Goal: Transaction & Acquisition: Subscribe to service/newsletter

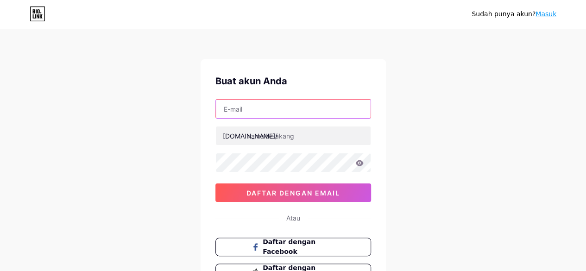
click at [236, 110] on input "text" at bounding box center [293, 109] width 155 height 19
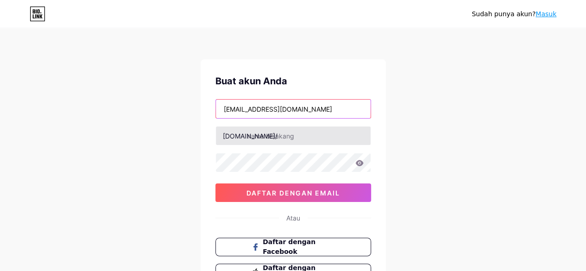
type input "[EMAIL_ADDRESS][DOMAIN_NAME]"
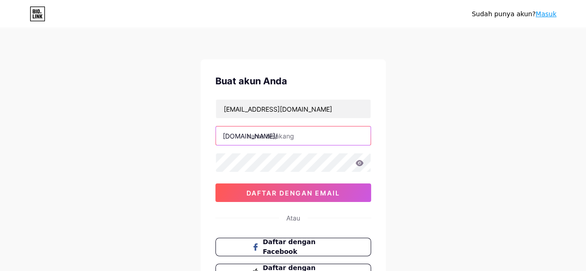
click at [266, 137] on input "text" at bounding box center [293, 136] width 155 height 19
type input "hoki368ai"
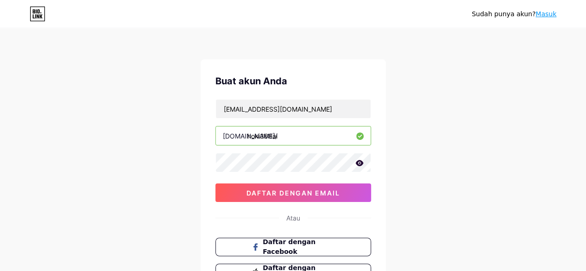
click at [358, 165] on icon at bounding box center [359, 163] width 8 height 6
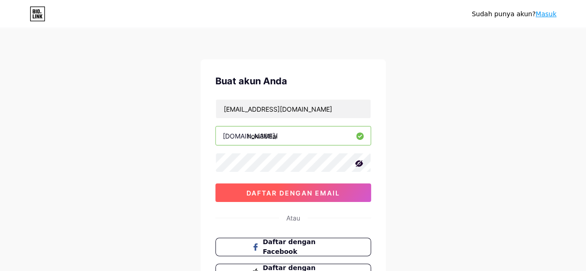
click at [315, 189] on font "daftar dengan email" at bounding box center [294, 193] width 94 height 8
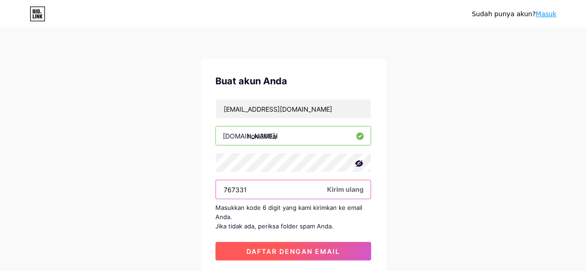
type input "767331"
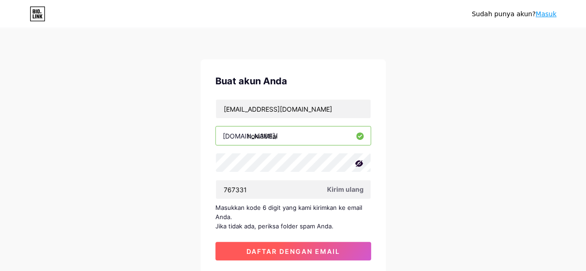
click at [293, 247] on font "daftar dengan email" at bounding box center [294, 251] width 94 height 8
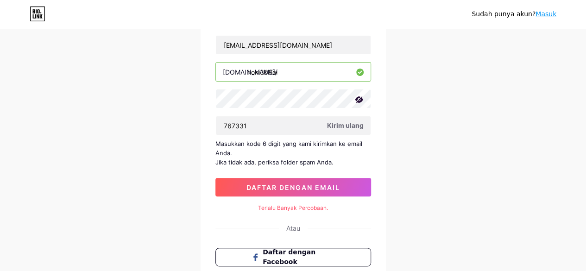
scroll to position [63, 0]
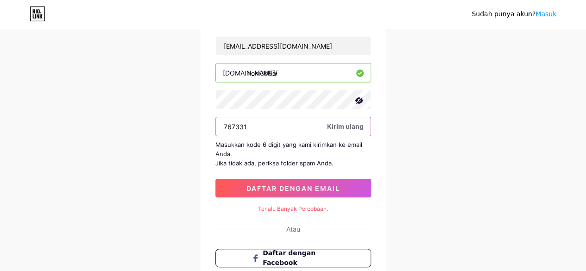
click at [295, 127] on input "767331" at bounding box center [293, 126] width 155 height 19
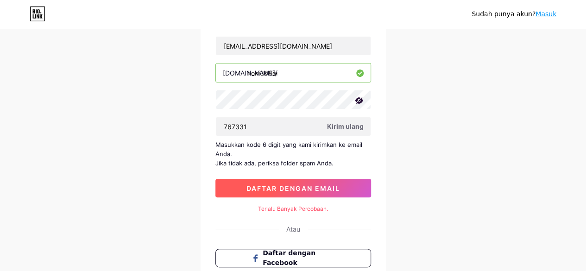
click at [305, 184] on font "daftar dengan email" at bounding box center [294, 188] width 94 height 8
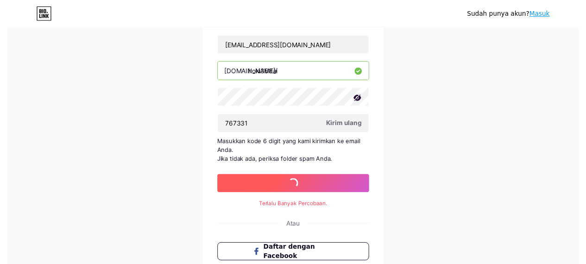
scroll to position [0, 0]
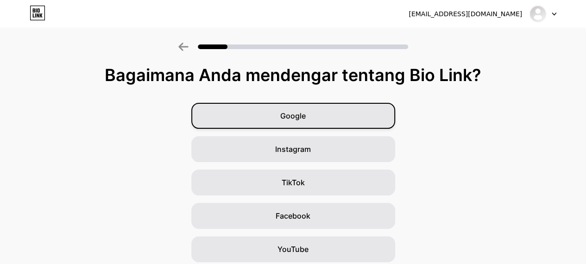
click at [323, 119] on div "Google" at bounding box center [293, 116] width 204 height 26
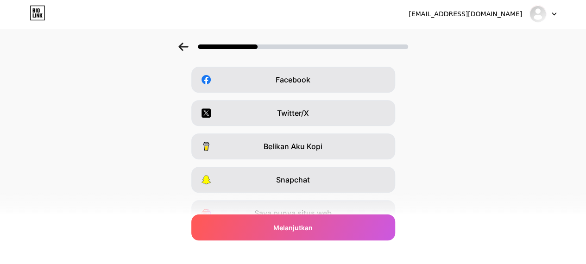
scroll to position [137, 2]
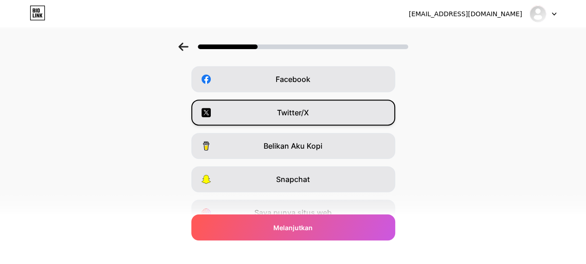
click at [340, 114] on div "Twitter/X" at bounding box center [293, 113] width 204 height 26
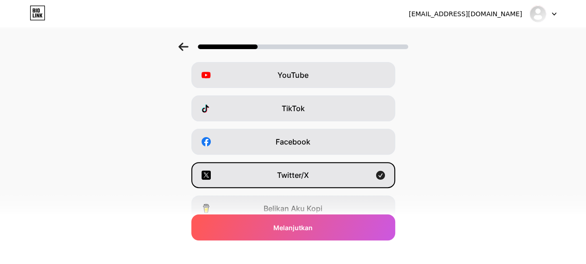
scroll to position [55, 7]
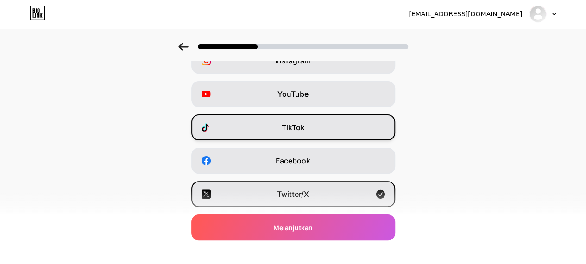
click at [319, 123] on div "TikTok" at bounding box center [293, 127] width 204 height 26
drag, startPoint x: 319, startPoint y: 123, endPoint x: 503, endPoint y: 64, distance: 193.6
click at [503, 64] on div "Instagram YouTube TikTok Facebook Twitter/X Belikan Aku Kopi Snapchat Saya puny…" at bounding box center [293, 178] width 577 height 260
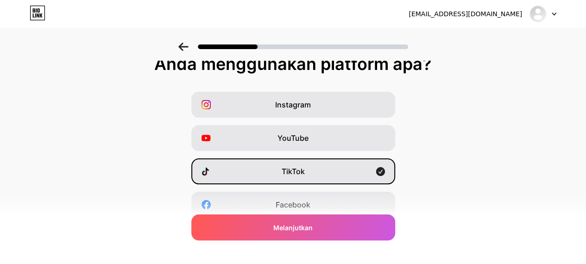
scroll to position [13, 7]
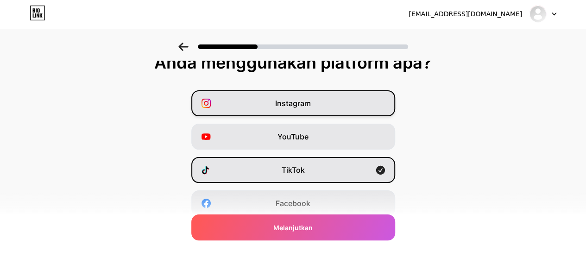
click at [320, 107] on div "Instagram" at bounding box center [293, 103] width 204 height 26
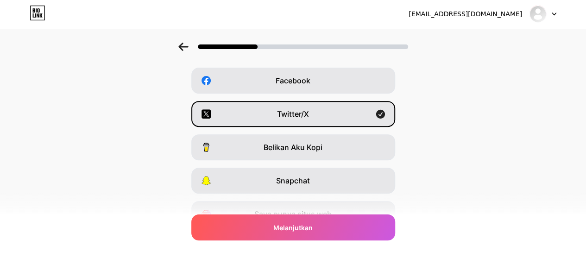
scroll to position [182, 7]
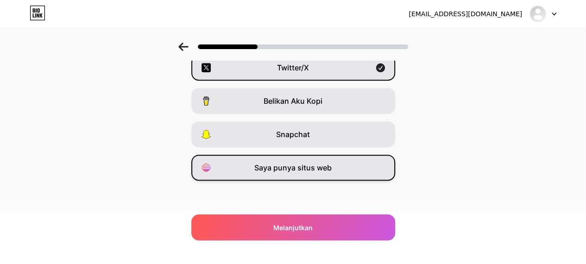
click at [353, 161] on div "Saya punya situs web" at bounding box center [293, 168] width 204 height 26
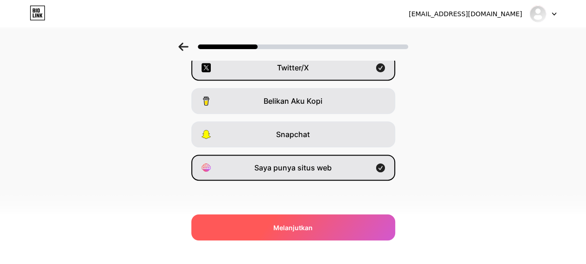
click at [299, 225] on font "Melanjutkan" at bounding box center [292, 228] width 39 height 8
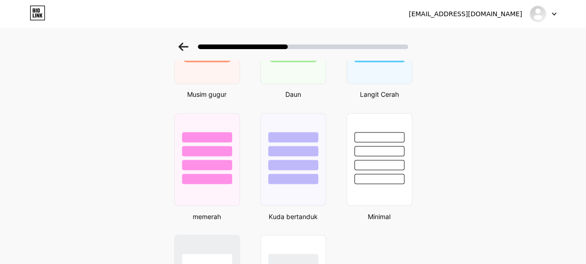
scroll to position [732, 0]
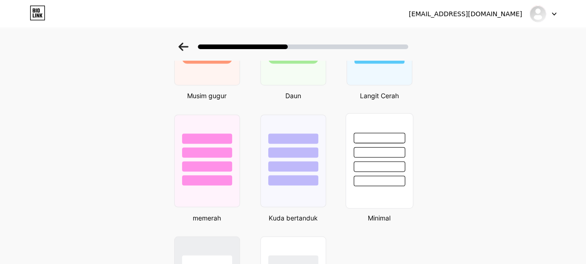
click at [373, 172] on div at bounding box center [379, 166] width 51 height 11
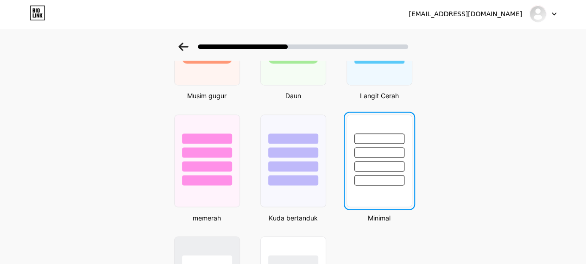
scroll to position [0, 0]
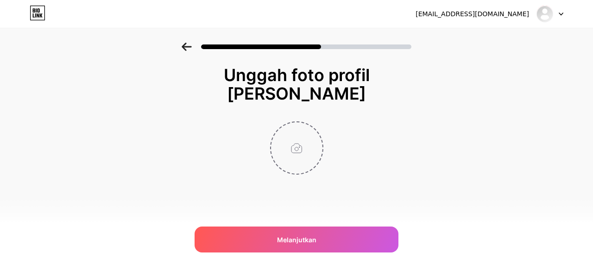
click at [291, 147] on input "file" at bounding box center [296, 147] width 51 height 51
type input "C:\fakepath\ChatGPT Image [DATE] 11.36.24.png"
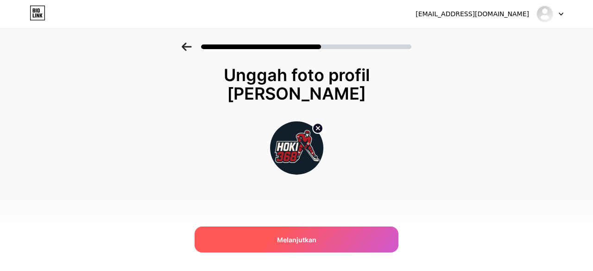
click at [305, 239] on font "Melanjutkan" at bounding box center [296, 240] width 39 height 8
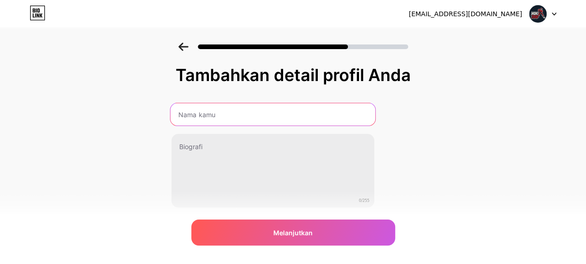
click at [249, 119] on input "text" at bounding box center [272, 114] width 205 height 22
type input "Hoki368 ai"
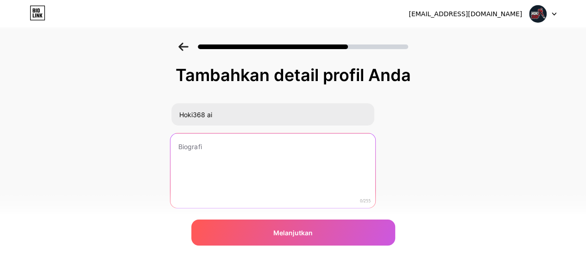
click at [234, 157] on textarea at bounding box center [272, 171] width 205 height 76
click at [242, 149] on textarea "Hoki368 ai adalah platfom" at bounding box center [272, 171] width 205 height 76
click at [273, 143] on textarea "Hoki368 ai adalah platfom" at bounding box center [272, 171] width 205 height 76
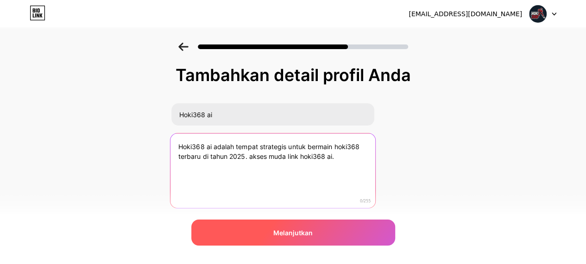
type textarea "Hoki368 ai adalah tempat strategis untuk bermain hoki368 terbaru di tahun 2025.…"
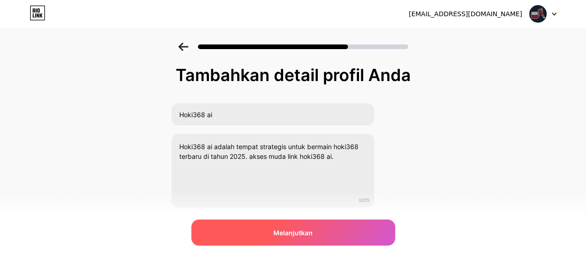
click at [296, 234] on font "Melanjutkan" at bounding box center [292, 233] width 39 height 8
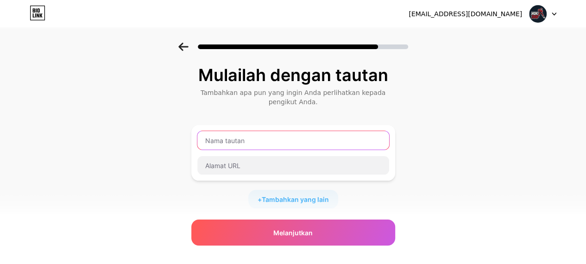
click at [261, 144] on input "text" at bounding box center [293, 140] width 192 height 19
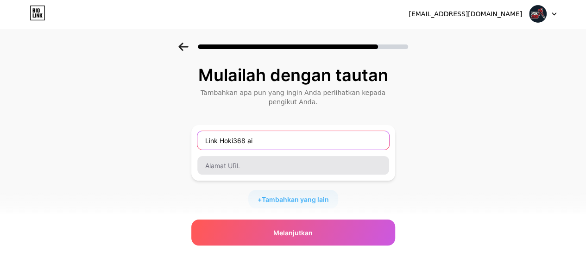
type input "Link Hoki368 ai"
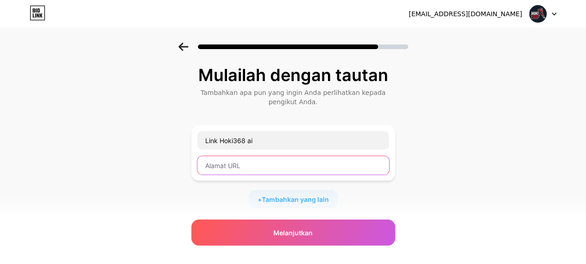
click at [258, 173] on input "text" at bounding box center [293, 165] width 192 height 19
type input "[URL][DOMAIN_NAME]"
click at [309, 199] on font "Tambahkan yang lain" at bounding box center [295, 200] width 67 height 8
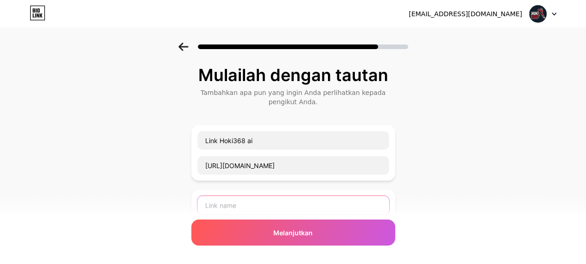
click at [298, 207] on input "text" at bounding box center [293, 205] width 192 height 19
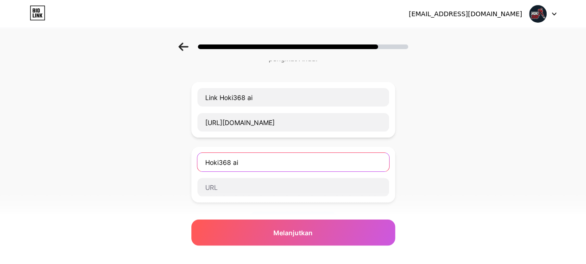
scroll to position [44, 0]
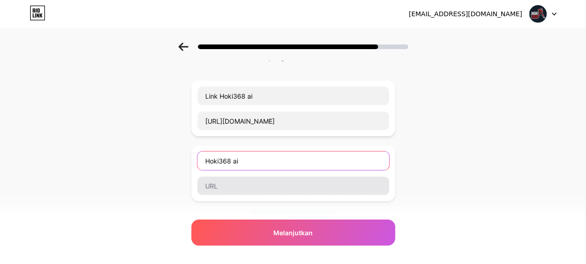
type input "Hoki368 ai"
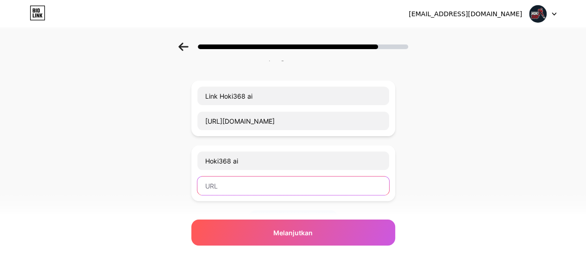
click at [260, 189] on input "text" at bounding box center [293, 186] width 192 height 19
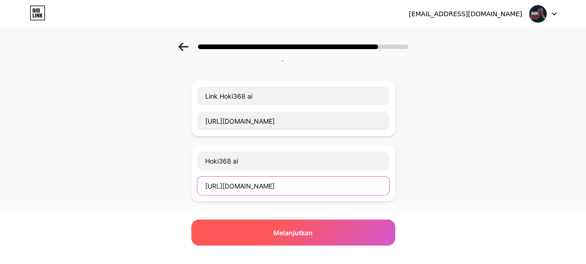
type input "[URL][DOMAIN_NAME]"
click at [307, 229] on font "Melanjutkan" at bounding box center [292, 233] width 39 height 8
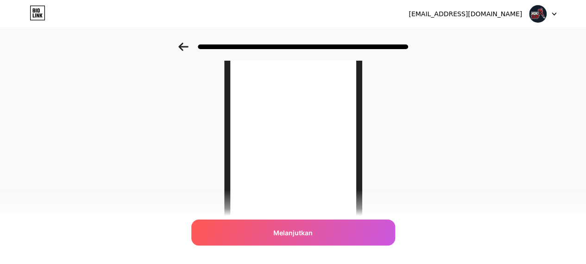
scroll to position [90, 0]
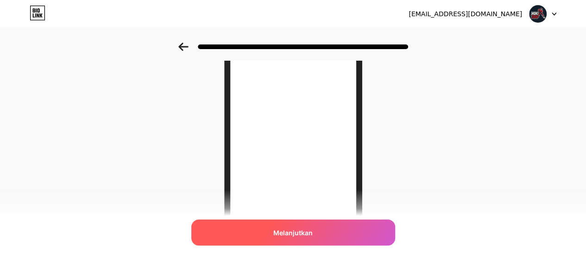
click at [322, 232] on div "Melanjutkan" at bounding box center [293, 233] width 204 height 26
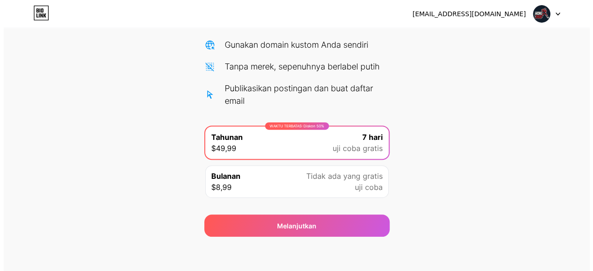
scroll to position [139, 0]
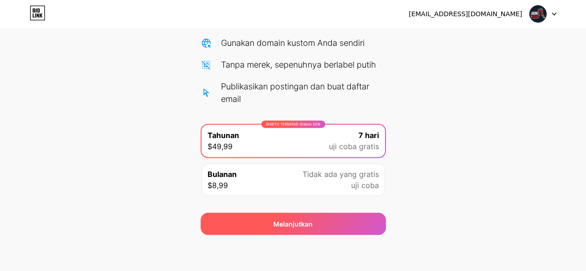
click at [335, 218] on div "Melanjutkan" at bounding box center [293, 224] width 185 height 22
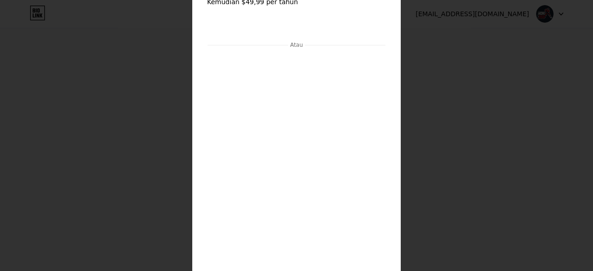
scroll to position [115, 0]
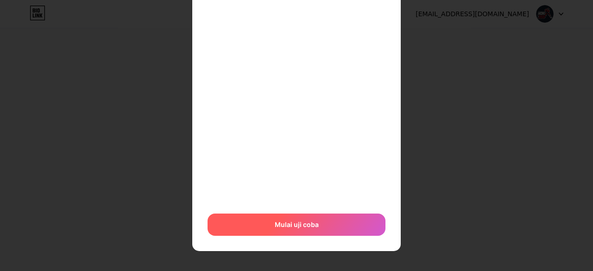
click at [312, 225] on font "Mulai uji coba" at bounding box center [297, 225] width 44 height 8
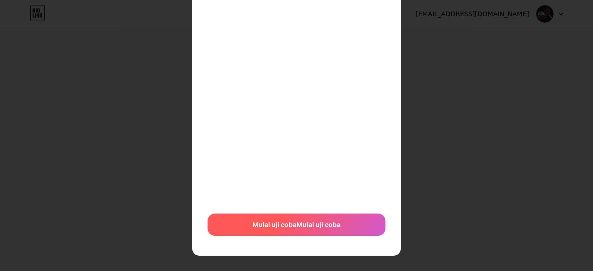
click at [273, 227] on font "Mulai uji coba" at bounding box center [275, 225] width 44 height 8
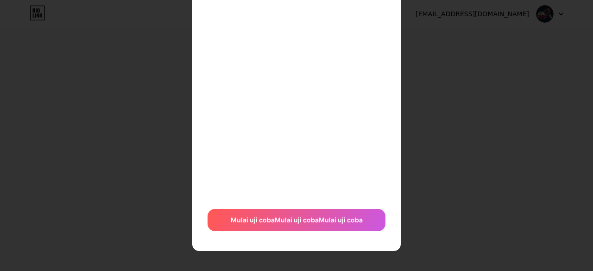
scroll to position [273, 0]
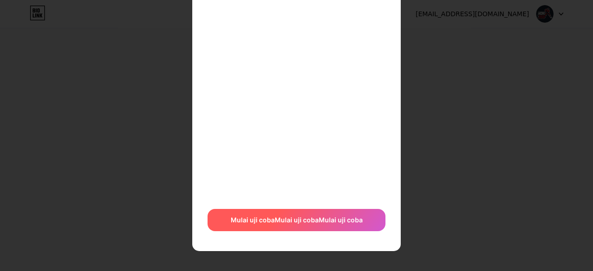
click at [275, 218] on font "Mulai uji coba" at bounding box center [297, 220] width 44 height 8
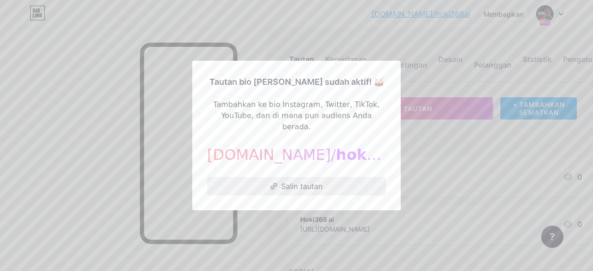
click at [315, 184] on font "Salin tautan" at bounding box center [301, 186] width 41 height 9
click at [282, 177] on button "Salin tautan" at bounding box center [296, 186] width 179 height 19
click at [427, 133] on div at bounding box center [296, 135] width 593 height 271
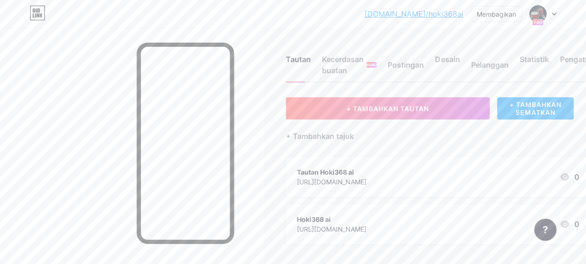
click at [554, 16] on div at bounding box center [543, 14] width 27 height 17
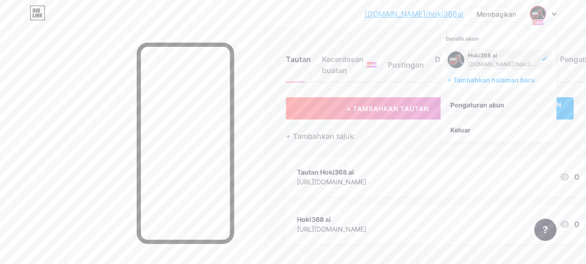
click at [470, 102] on font "Pengaturan akun" at bounding box center [478, 105] width 54 height 8
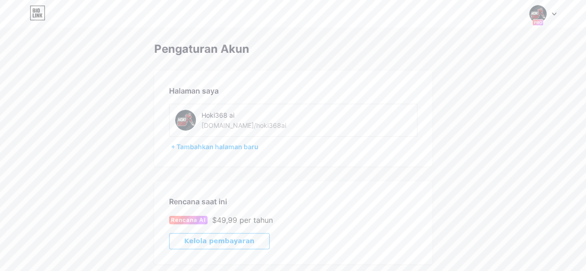
click at [181, 11] on div "Beralih akun Hoki368 ai [DOMAIN_NAME]/hoki368ai + Tambahkan halaman baru Dasbor…" at bounding box center [293, 14] width 586 height 17
click at [531, 14] on img at bounding box center [538, 14] width 18 height 18
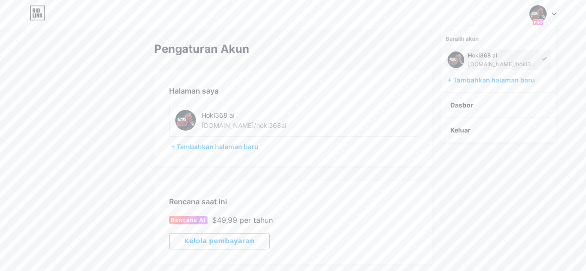
click at [540, 16] on img at bounding box center [538, 14] width 18 height 18
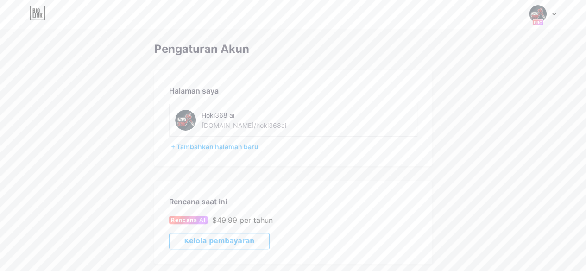
click at [540, 16] on img at bounding box center [538, 14] width 18 height 18
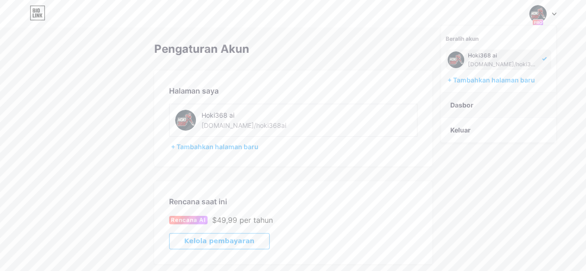
click at [463, 101] on font "Dasbor" at bounding box center [462, 105] width 23 height 8
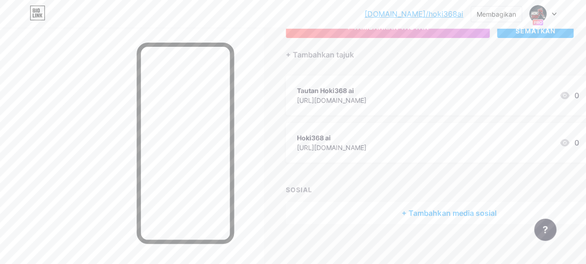
scroll to position [88, 0]
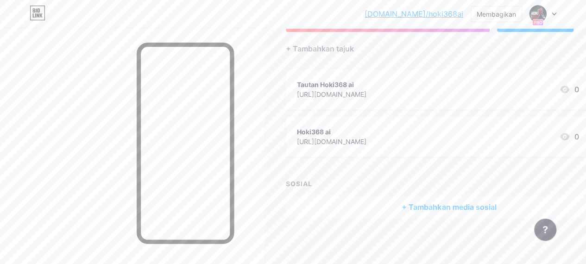
click at [476, 205] on font "+ Tambahkan media sosial" at bounding box center [449, 207] width 95 height 9
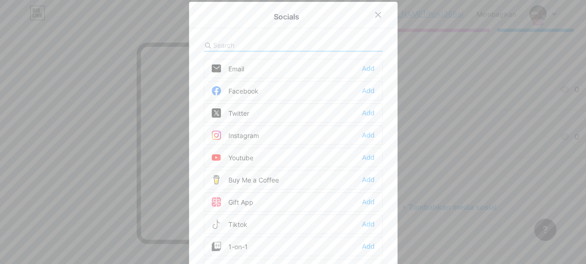
scroll to position [81, 0]
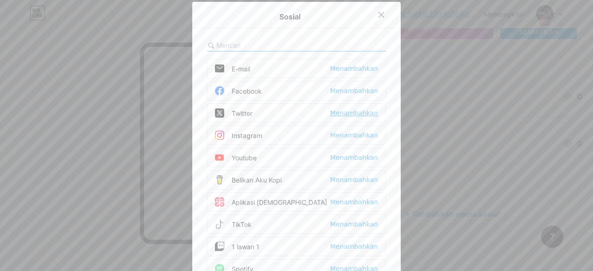
click at [347, 113] on font "Menambahkan" at bounding box center [354, 112] width 48 height 7
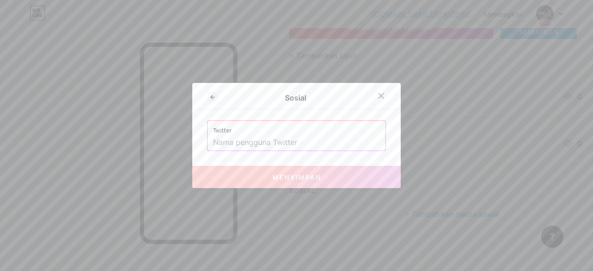
click at [276, 143] on input "text" at bounding box center [296, 143] width 167 height 16
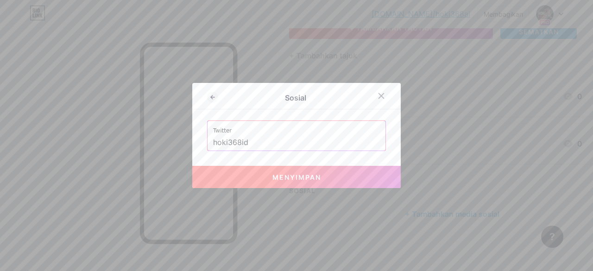
click at [286, 174] on font "Menyimpan" at bounding box center [297, 177] width 49 height 8
type input "[URL][DOMAIN_NAME]"
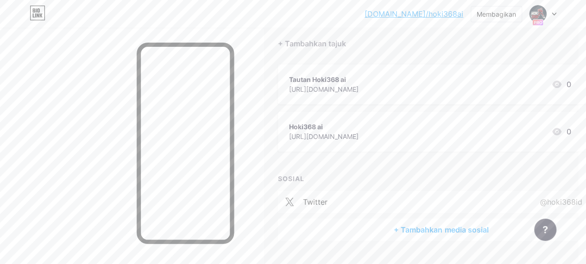
scroll to position [93, 8]
click at [95, 96] on div at bounding box center [132, 160] width 264 height 264
click at [422, 13] on font "[DOMAIN_NAME]/hoki368ai" at bounding box center [414, 13] width 99 height 9
